Goal: Find specific fact: Find specific page/section

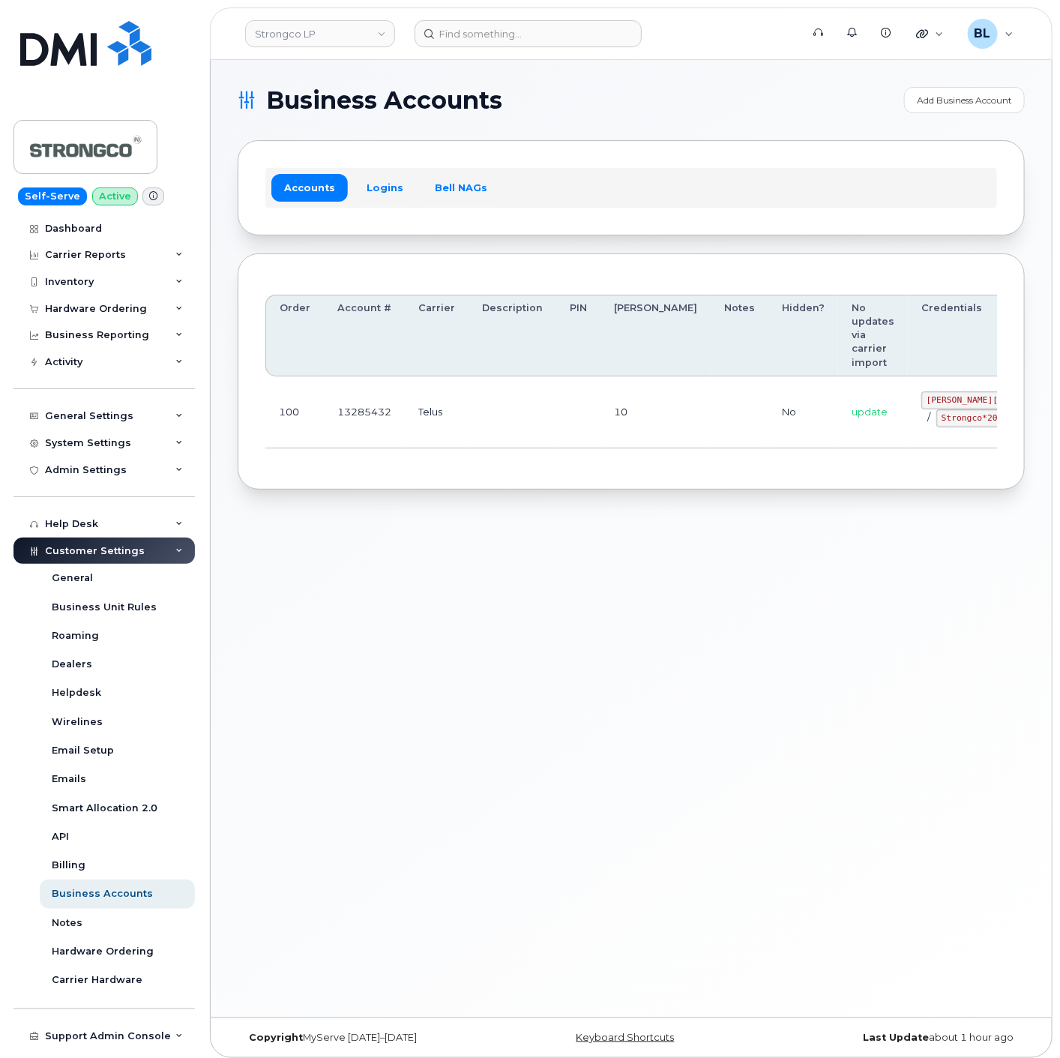
drag, startPoint x: 478, startPoint y: 430, endPoint x: 1063, endPoint y: 405, distance: 586.1
click at [433, 401] on td "Telus" at bounding box center [437, 412] width 64 height 72
drag, startPoint x: 841, startPoint y: 398, endPoint x: 1057, endPoint y: 412, distance: 217.2
click at [936, 400] on td "GHada@strongco.com / Strongco*20" at bounding box center [1031, 412] width 247 height 72
copy code "GHada@strongco.com"
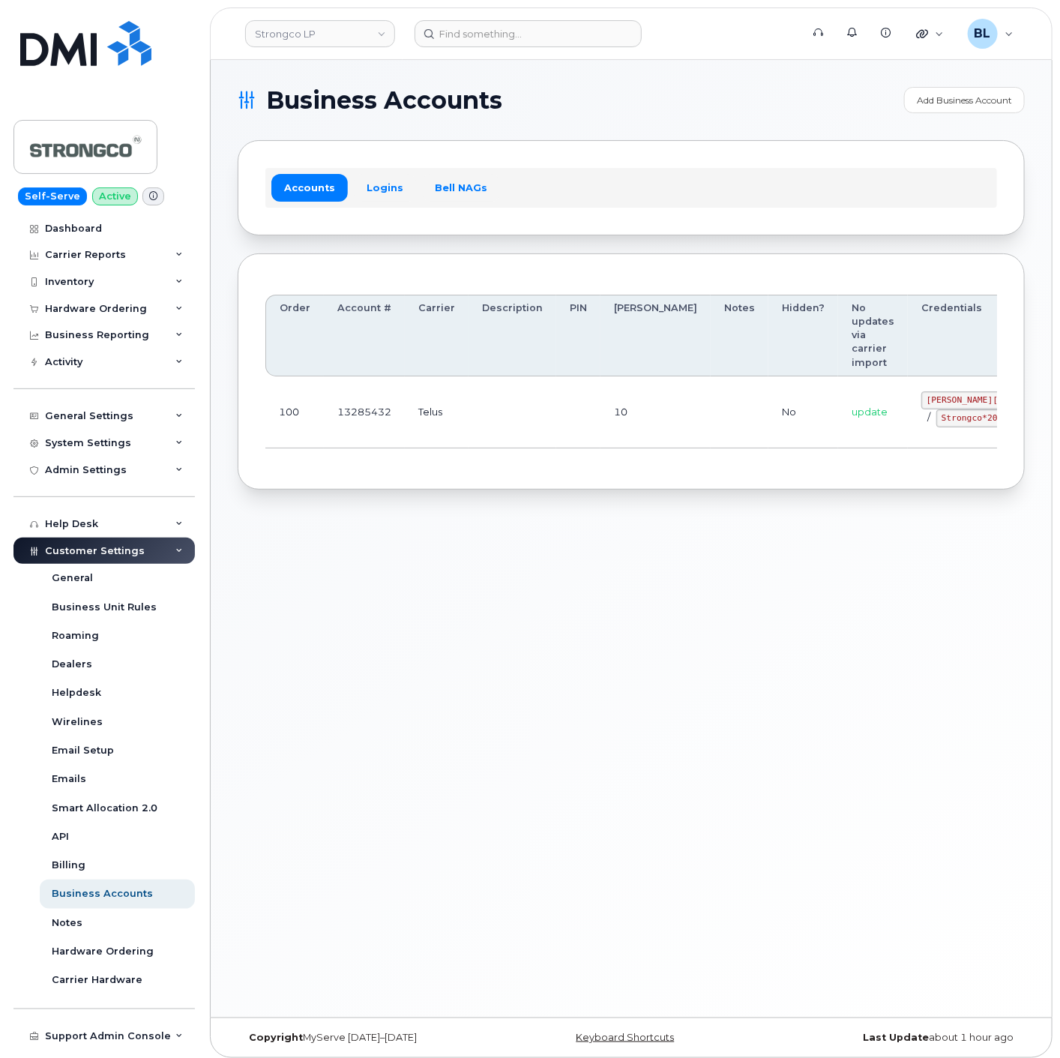
drag, startPoint x: 409, startPoint y: 463, endPoint x: 679, endPoint y: 466, distance: 269.2
click at [418, 462] on div "Order Account # Carrier Description PIN Bill Day Notes Hidden? No updates via c…" at bounding box center [631, 371] width 732 height 181
drag, startPoint x: 871, startPoint y: 414, endPoint x: 857, endPoint y: 416, distance: 13.7
click at [937, 414] on code "Strongco*20" at bounding box center [970, 418] width 67 height 18
drag, startPoint x: 857, startPoint y: 416, endPoint x: 921, endPoint y: 421, distance: 63.9
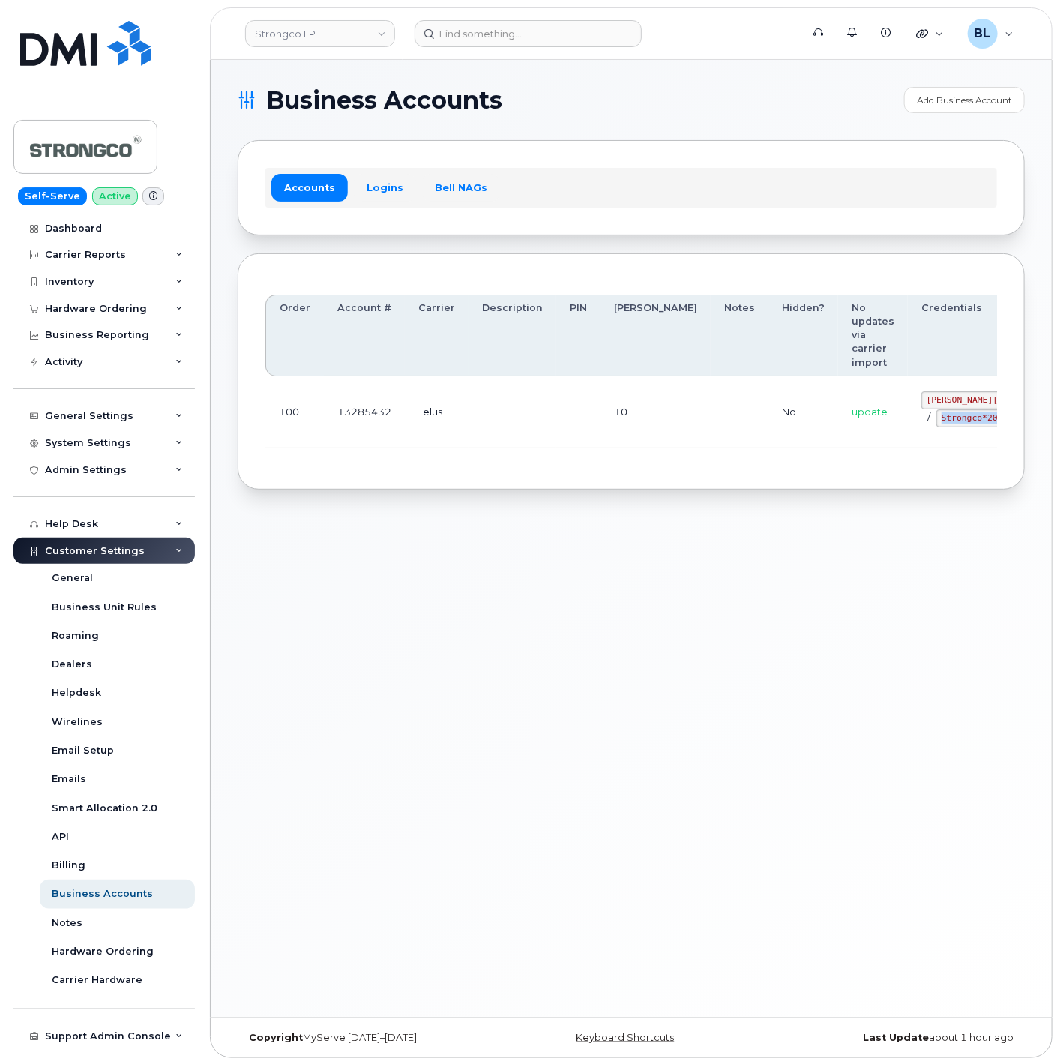
click at [922, 421] on div "GHada@strongco.com / Strongco*20" at bounding box center [1032, 409] width 220 height 36
copy code "Strongco*20"
click at [366, 553] on div "Business Accounts Add Business Account Accounts Logins Bell NAGs Order Account …" at bounding box center [631, 539] width 841 height 958
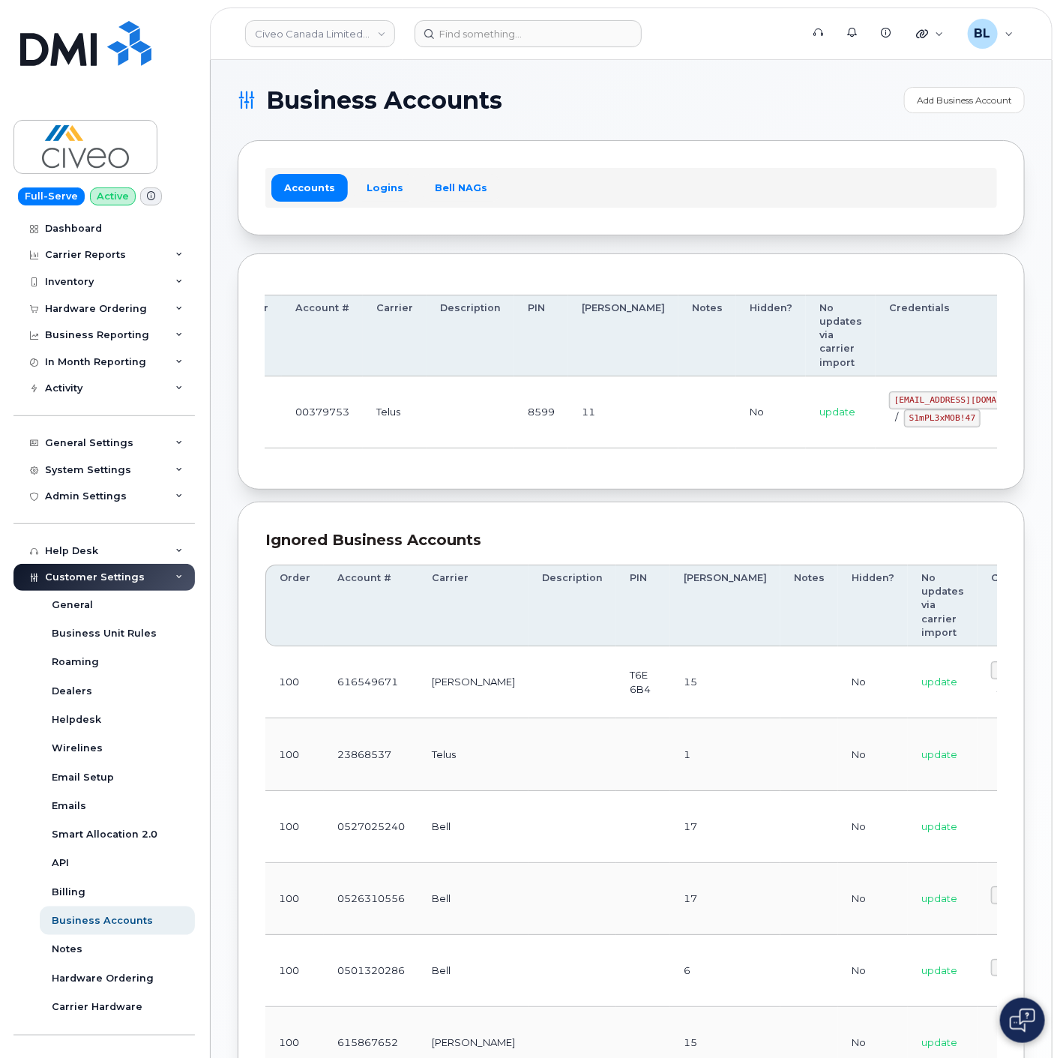
scroll to position [0, 101]
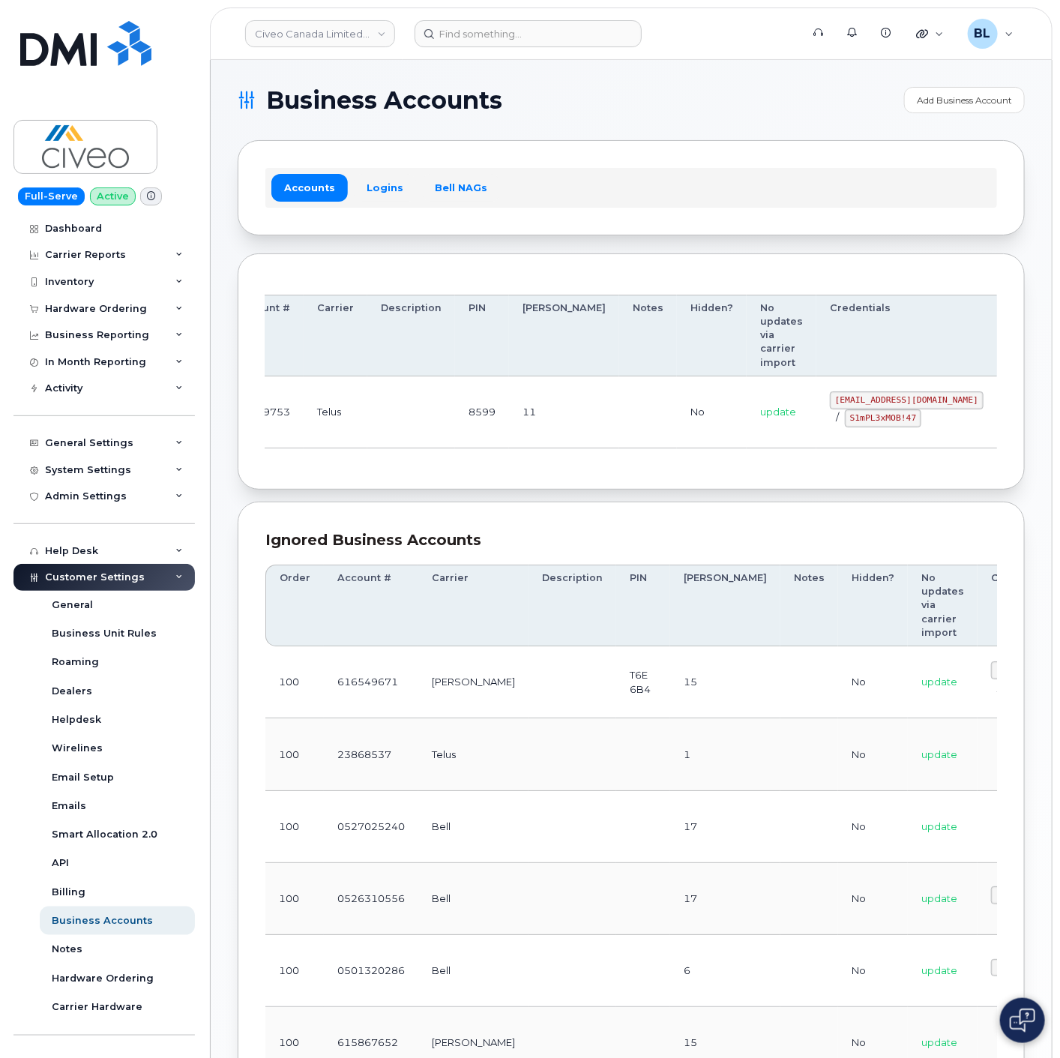
drag, startPoint x: 640, startPoint y: 394, endPoint x: 743, endPoint y: 391, distance: 102.8
drag, startPoint x: 752, startPoint y: 400, endPoint x: 894, endPoint y: 403, distance: 141.7
click at [894, 403] on code "svc_simplexmobility@civeo.com" at bounding box center [907, 400] width 154 height 18
copy code "svc_simplexmobility@civeo.com"
drag, startPoint x: 769, startPoint y: 418, endPoint x: 841, endPoint y: 425, distance: 72.4
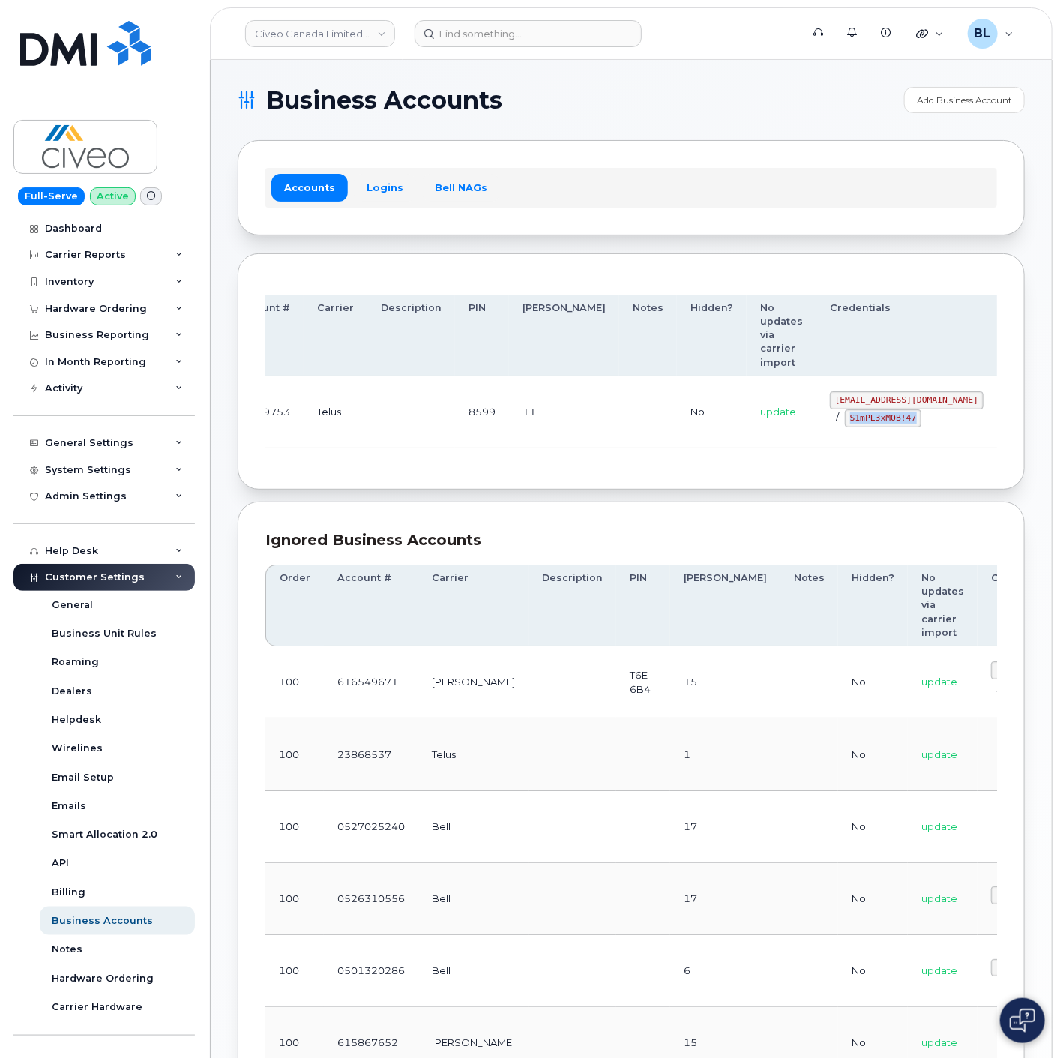
click at [846, 426] on div "svc_simplexmobility@civeo.com / S1mPL3xMOB!47" at bounding box center [907, 409] width 154 height 36
copy code "S1mPL3xMOB!47"
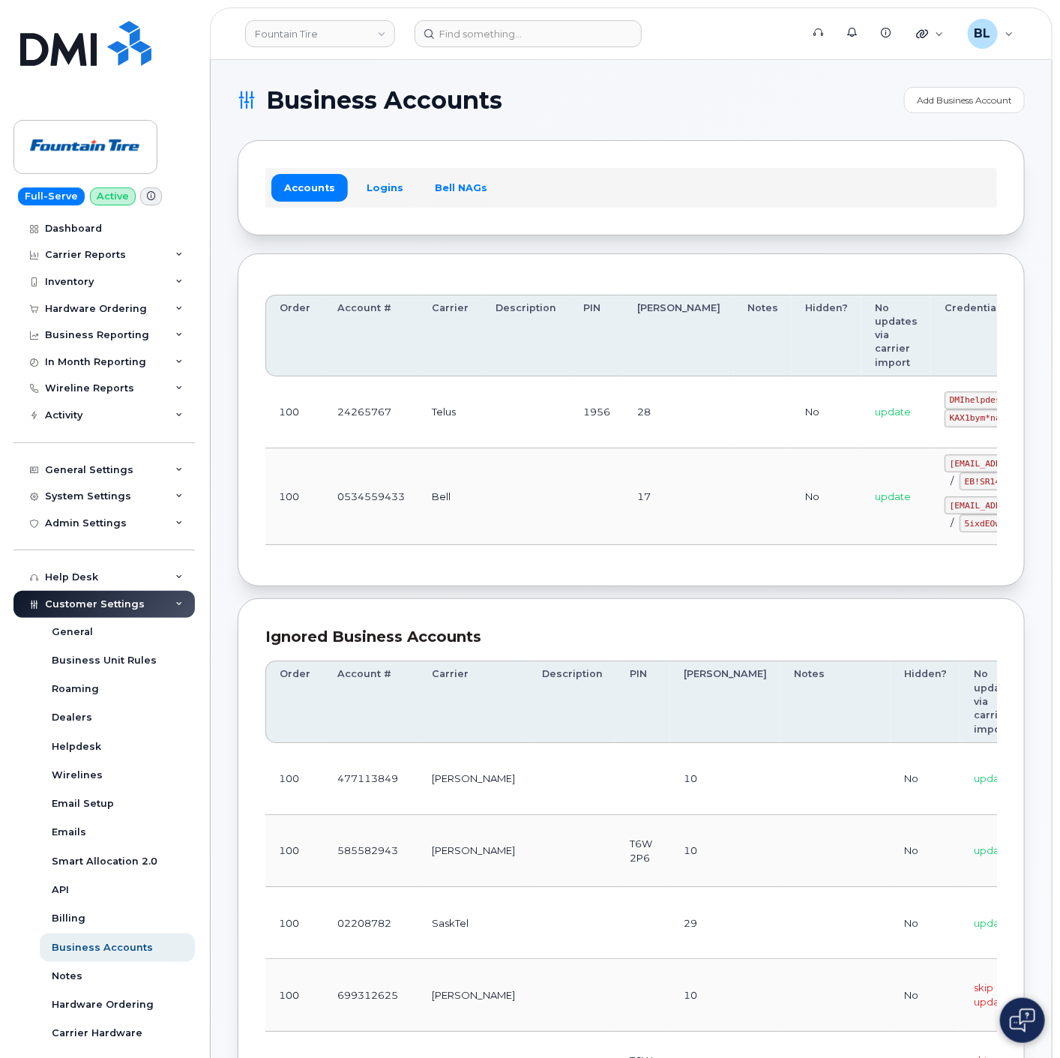
scroll to position [0, 68]
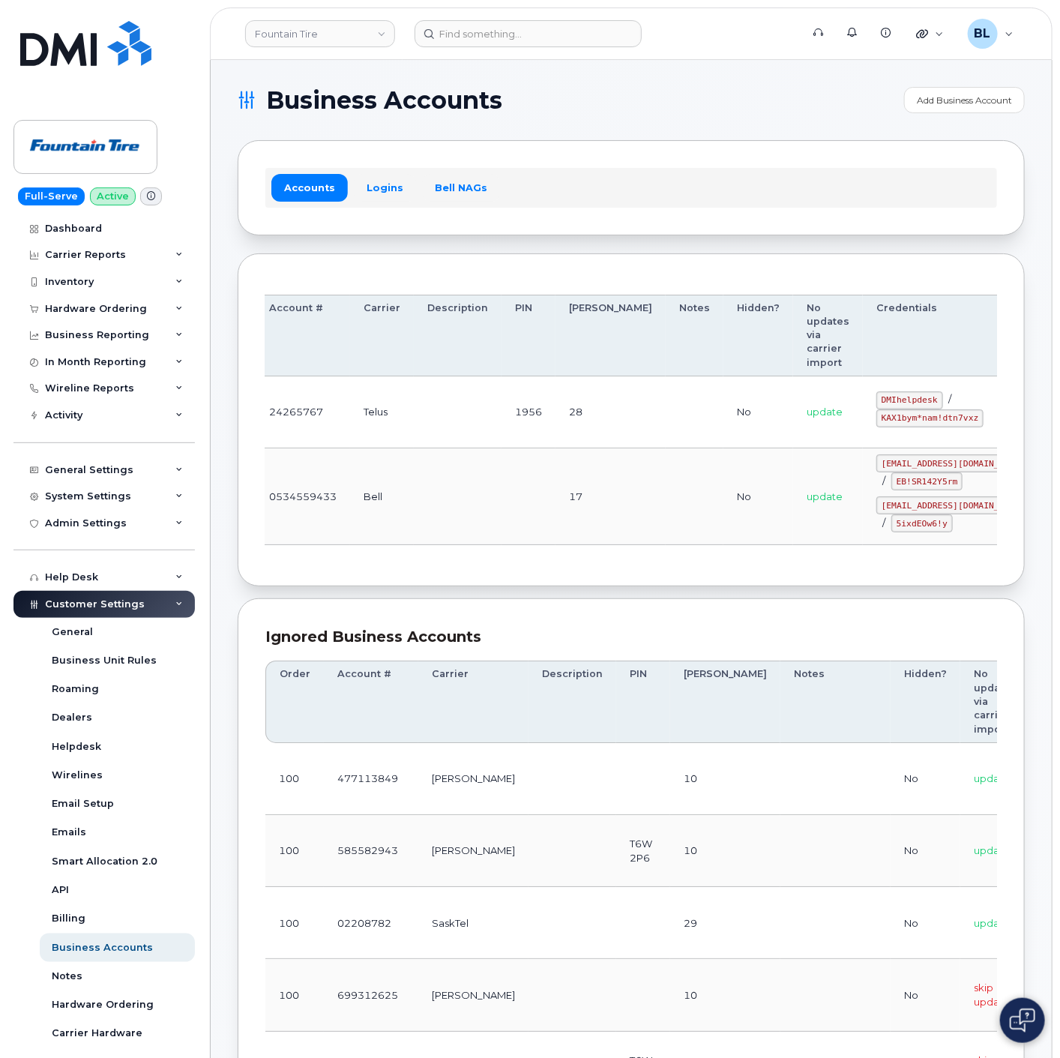
drag, startPoint x: 430, startPoint y: 439, endPoint x: 853, endPoint y: 467, distance: 423.8
drag, startPoint x: 807, startPoint y: 402, endPoint x: 864, endPoint y: 400, distance: 57.0
click at [877, 496] on div "DMIhelpdesk / KAX1bym*nam!dtn7vxz" at bounding box center [954, 514] width 154 height 36
click at [877, 396] on code "DMIhelpdesk" at bounding box center [910, 400] width 67 height 18
drag, startPoint x: 799, startPoint y: 396, endPoint x: 861, endPoint y: 403, distance: 61.9
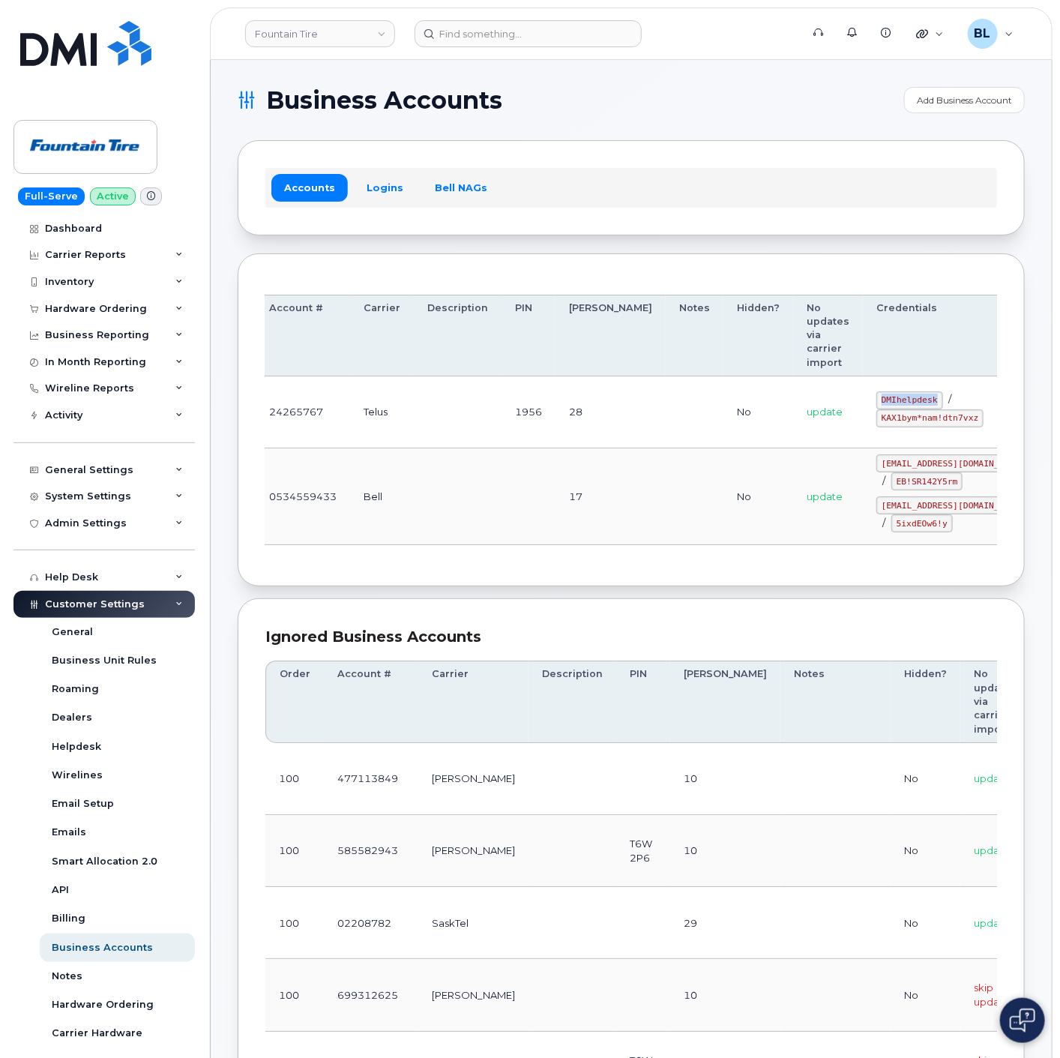
click at [877, 496] on div "DMIhelpdesk / KAX1bym*nam!dtn7vxz" at bounding box center [954, 514] width 154 height 36
copy code "DMIhelpdesk"
click at [877, 420] on code "KAX1bym*nam!dtn7vxz" at bounding box center [930, 418] width 107 height 18
drag, startPoint x: 796, startPoint y: 421, endPoint x: 895, endPoint y: 426, distance: 99.1
click at [895, 426] on td "DMIhelpdesk / KAX1bym*nam!dtn7vxz" at bounding box center [953, 412] width 181 height 72
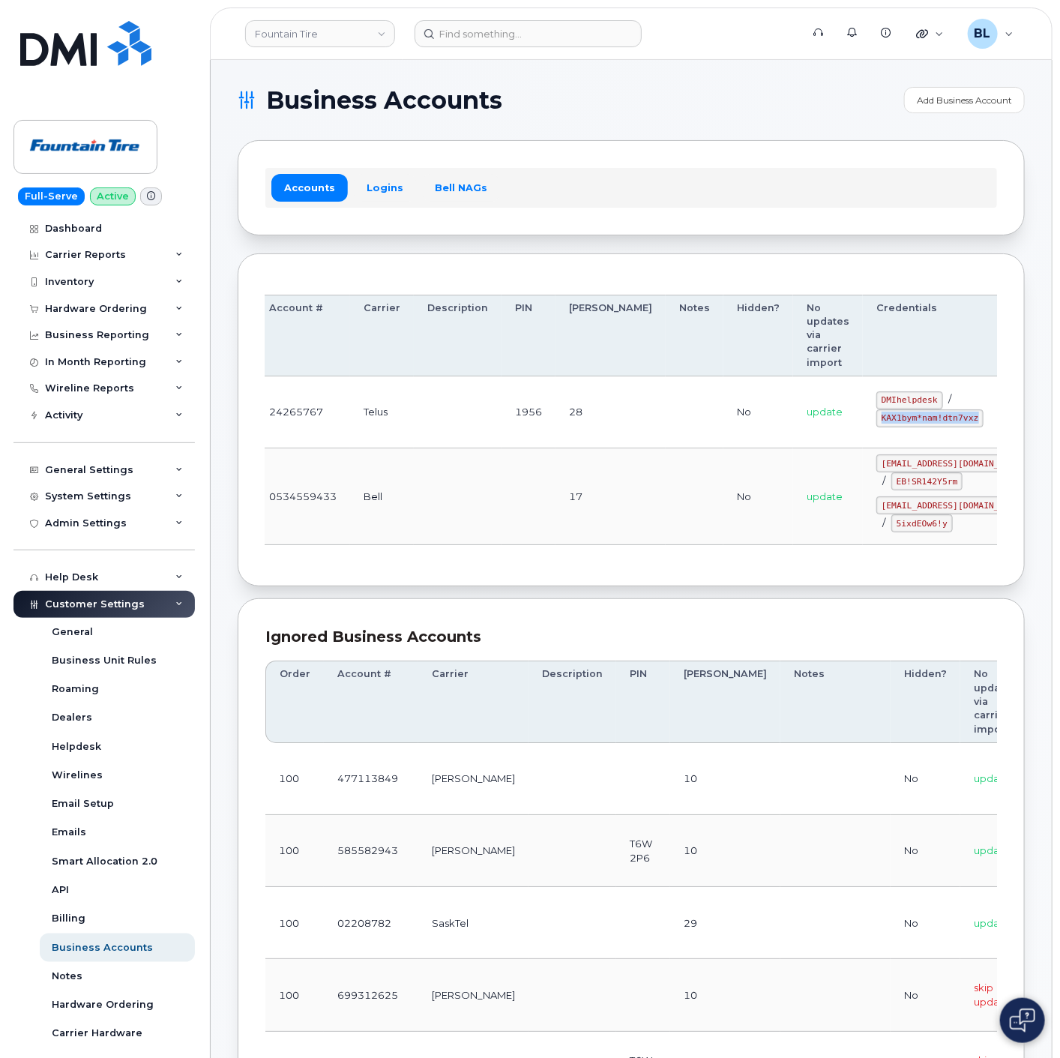
copy code "KAX1bym*nam!dtn7vxz"
click at [471, 498] on td at bounding box center [458, 496] width 88 height 97
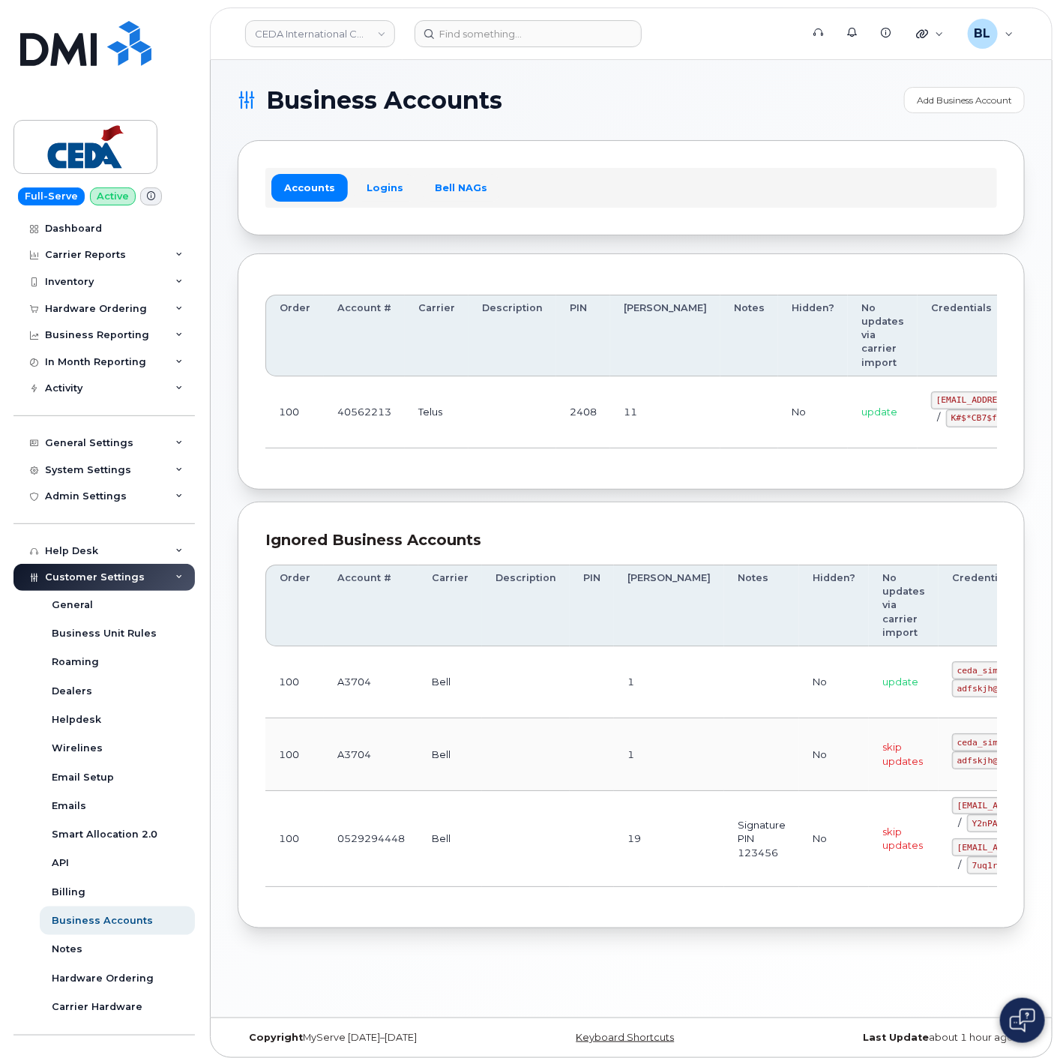
drag, startPoint x: 409, startPoint y: 511, endPoint x: 429, endPoint y: 506, distance: 20.9
click at [409, 511] on div "Ignored Business Accounts Order Account # Carrier Description PIN [PERSON_NAME]…" at bounding box center [631, 715] width 787 height 427
drag, startPoint x: 604, startPoint y: 468, endPoint x: 485, endPoint y: 431, distance: 124.0
click at [604, 468] on div "Order Account # Carrier Description PIN [PERSON_NAME] Notes Hidden? No updates …" at bounding box center [631, 371] width 787 height 237
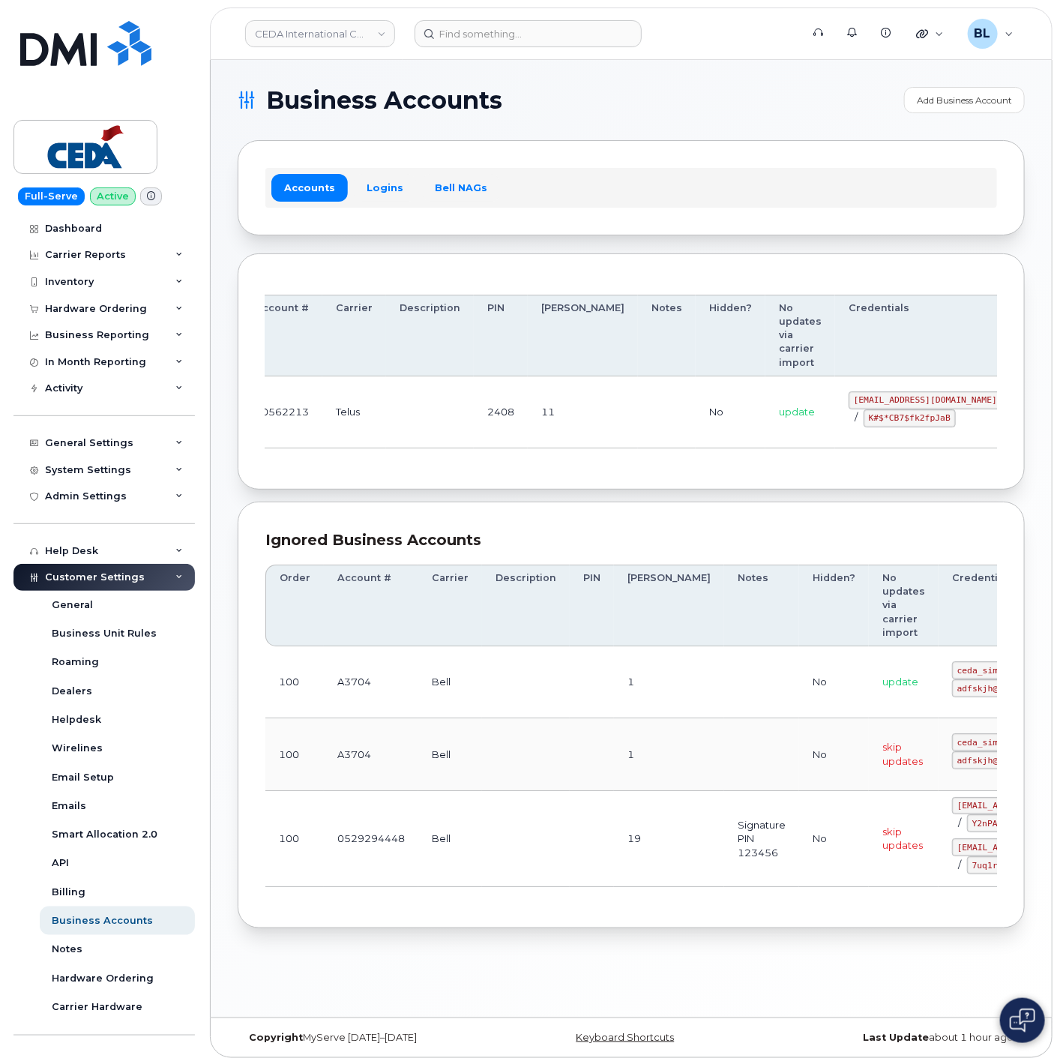
drag, startPoint x: 467, startPoint y: 400, endPoint x: 891, endPoint y: 381, distance: 424.1
drag, startPoint x: 825, startPoint y: 400, endPoint x: 898, endPoint y: 403, distance: 72.8
click at [898, 403] on code "[EMAIL_ADDRESS][DOMAIN_NAME]" at bounding box center [926, 400] width 154 height 18
copy code "[EMAIL_ADDRESS][DOMAIN_NAME]"
drag, startPoint x: 350, startPoint y: 455, endPoint x: 609, endPoint y: 465, distance: 258.9
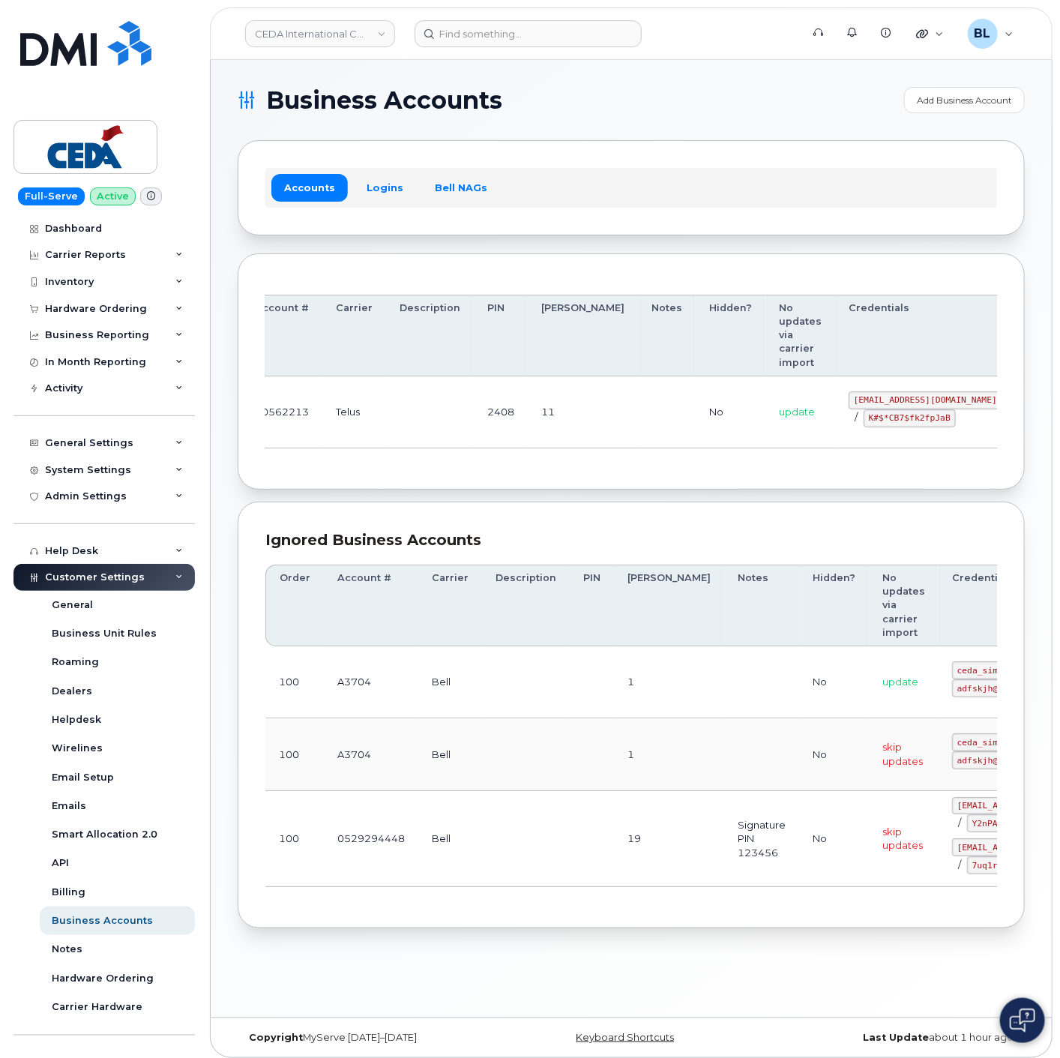
click at [351, 453] on div "Order Account # Carrier Description PIN [PERSON_NAME] Notes Hidden? No updates …" at bounding box center [631, 371] width 732 height 181
drag, startPoint x: 791, startPoint y: 418, endPoint x: 865, endPoint y: 418, distance: 74.2
click at [865, 418] on code "K#$*CB7$fk2fpJaB" at bounding box center [910, 418] width 92 height 18
copy code "K#$*CB7$fk2fpJaB"
drag, startPoint x: 426, startPoint y: 578, endPoint x: 471, endPoint y: 422, distance: 162.3
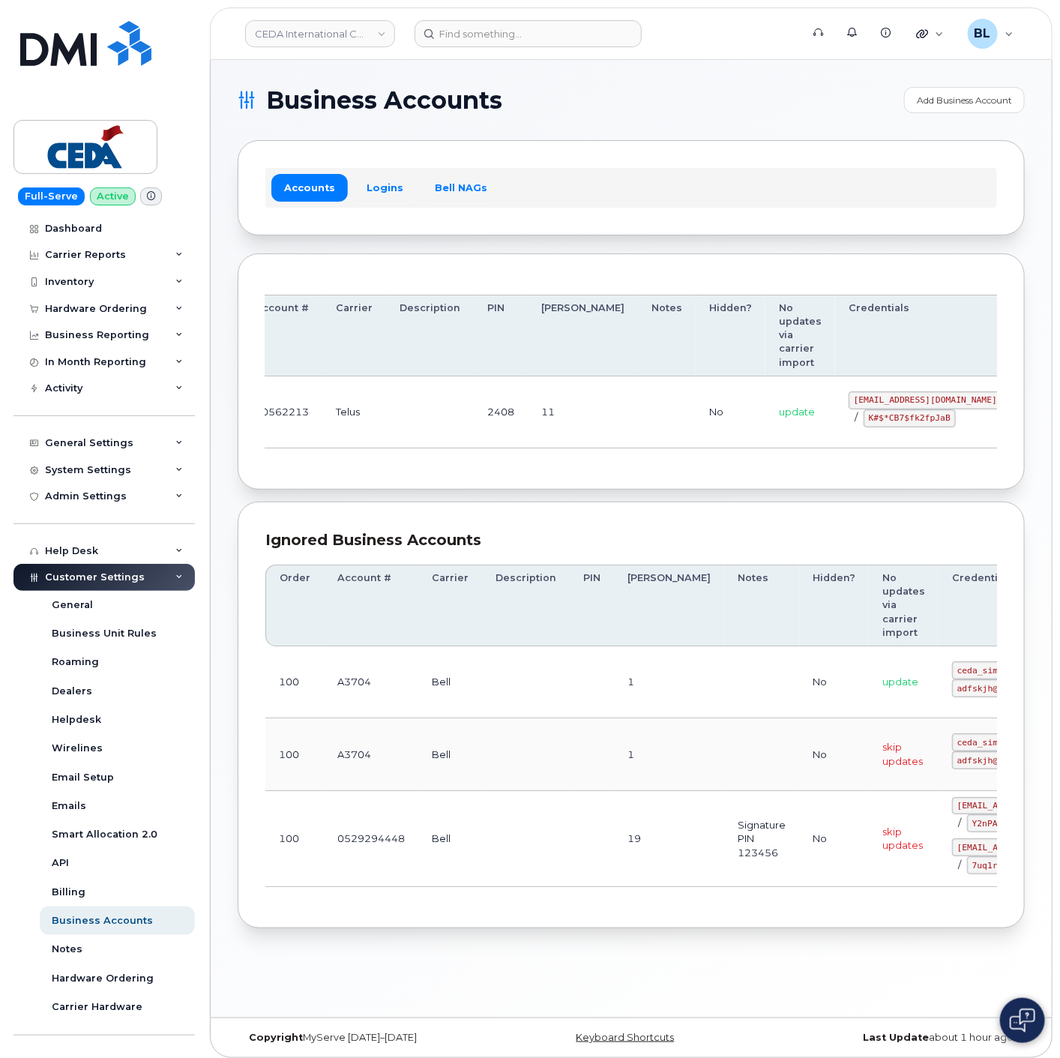
click at [426, 574] on th "Carrier" at bounding box center [450, 606] width 64 height 82
